Goal: Information Seeking & Learning: Learn about a topic

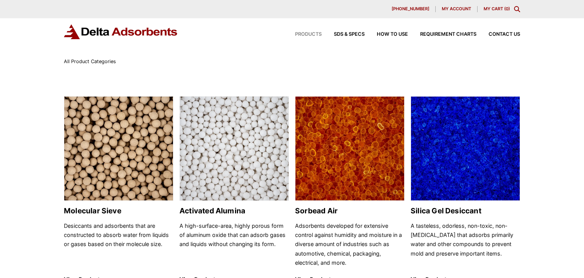
click at [107, 150] on img at bounding box center [118, 149] width 109 height 105
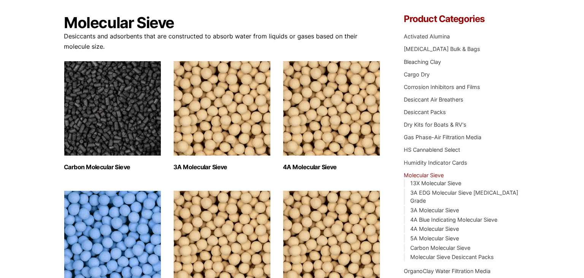
scroll to position [68, 0]
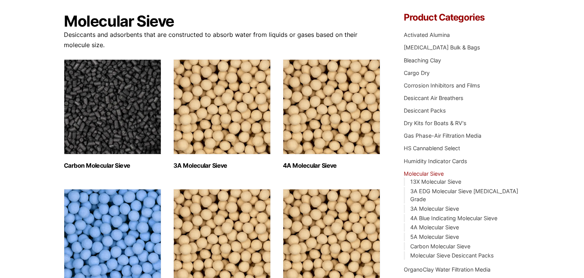
click at [359, 99] on img "Visit product category 4A Molecular Sieve" at bounding box center [331, 106] width 97 height 95
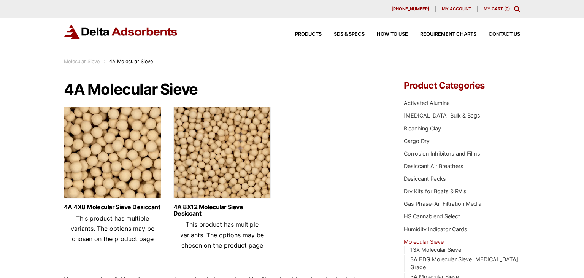
click at [187, 148] on img at bounding box center [221, 154] width 97 height 95
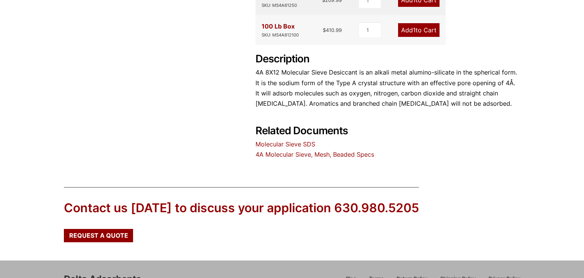
scroll to position [334, 0]
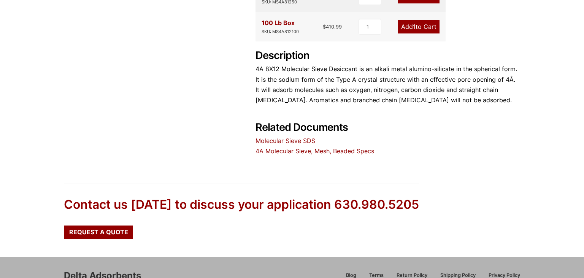
click at [301, 153] on link "4A Molecular Sieve, Mesh, Beaded Specs" at bounding box center [315, 151] width 119 height 8
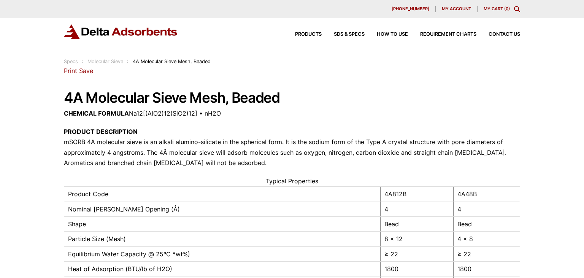
drag, startPoint x: 131, startPoint y: 115, endPoint x: 238, endPoint y: 118, distance: 107.3
click at [238, 118] on p "CHEMICAL FORMULA Na12[(AlO2)12(SiO2)12] • nH2O" at bounding box center [292, 113] width 456 height 10
copy p "Na12[(AlO2)12(SiO2)12] • nH2O"
click at [309, 36] on span "Products" at bounding box center [308, 34] width 27 height 5
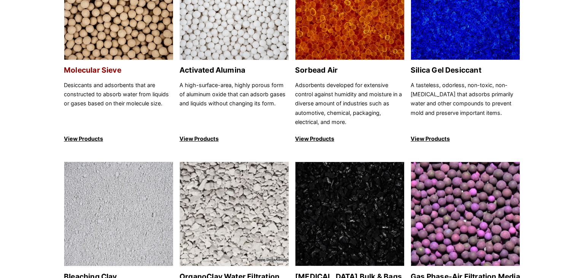
scroll to position [140, 0]
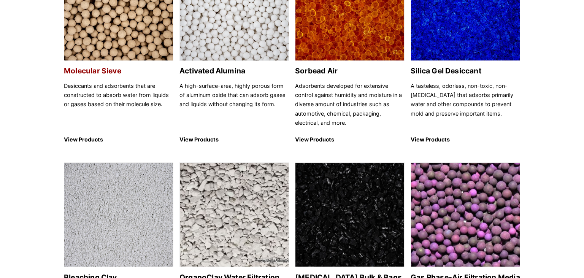
click at [124, 37] on img at bounding box center [118, 9] width 109 height 105
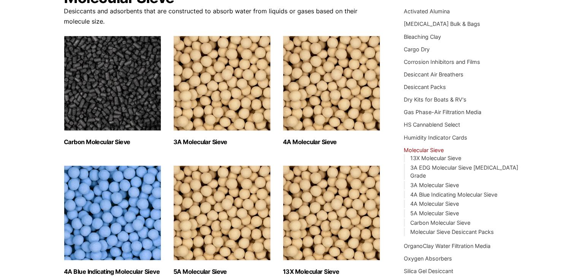
scroll to position [92, 0]
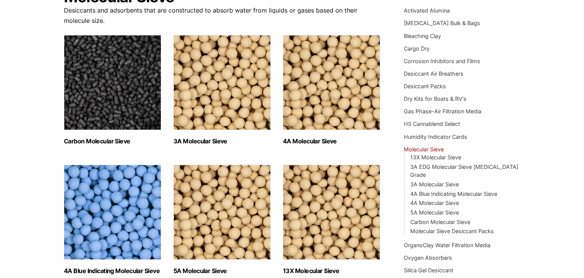
click at [314, 123] on img "Visit product category 4A Molecular Sieve" at bounding box center [331, 82] width 97 height 95
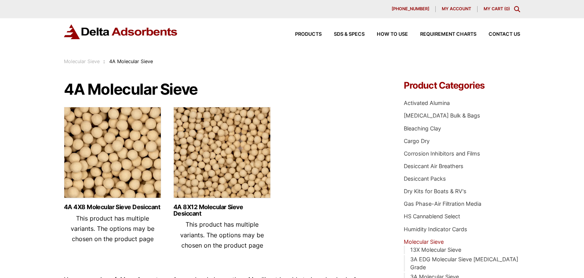
click at [516, 11] on icon "Toggle Modal Content" at bounding box center [517, 9] width 6 height 6
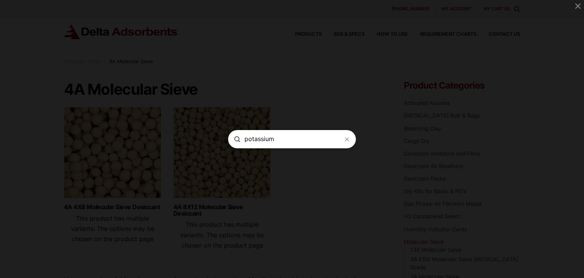
type input "potassium"
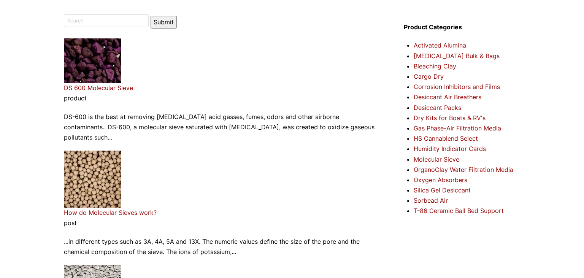
scroll to position [67, 0]
click at [99, 78] on img at bounding box center [92, 60] width 57 height 45
click at [101, 49] on img at bounding box center [92, 60] width 57 height 45
click at [94, 87] on link "DS 600 Molecular Sieve" at bounding box center [98, 88] width 69 height 8
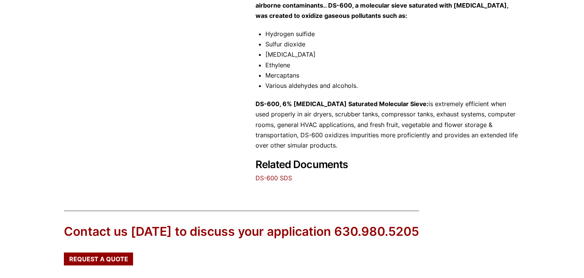
scroll to position [309, 0]
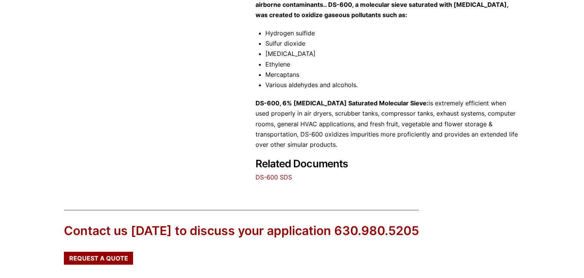
click at [272, 177] on link "DS-600 SDS" at bounding box center [274, 177] width 37 height 8
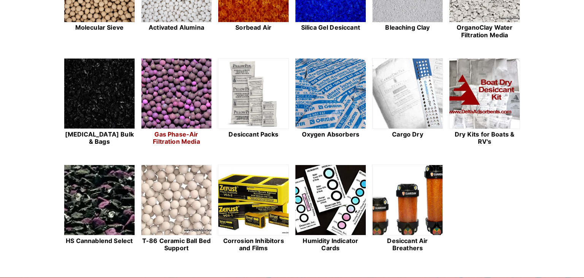
scroll to position [265, 0]
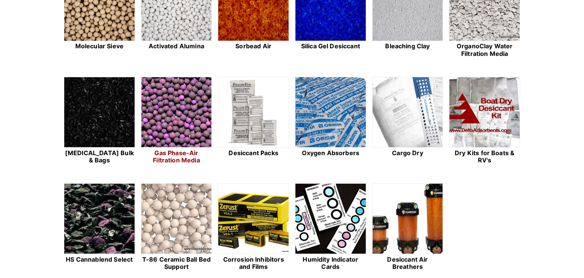
click at [182, 114] on img at bounding box center [177, 112] width 70 height 71
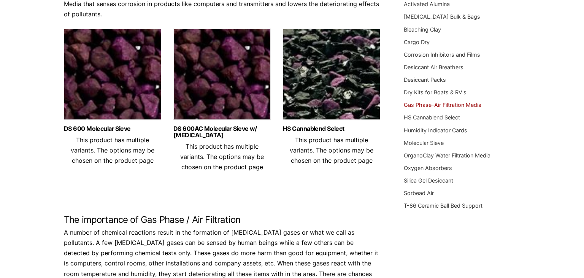
scroll to position [97, 0]
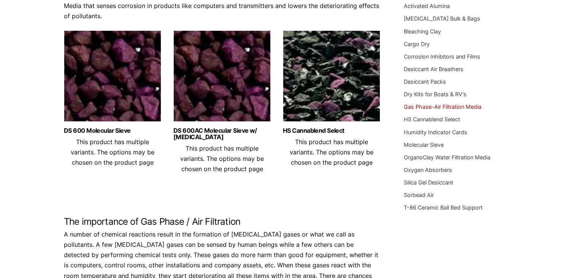
click at [124, 97] on img at bounding box center [112, 77] width 97 height 95
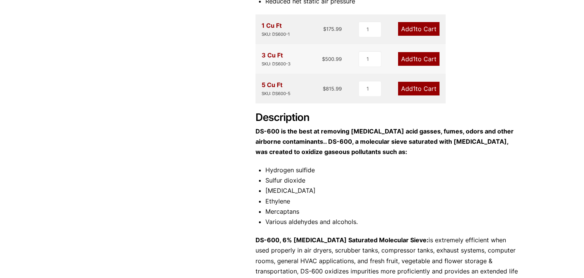
scroll to position [173, 0]
